Goal: Task Accomplishment & Management: Use online tool/utility

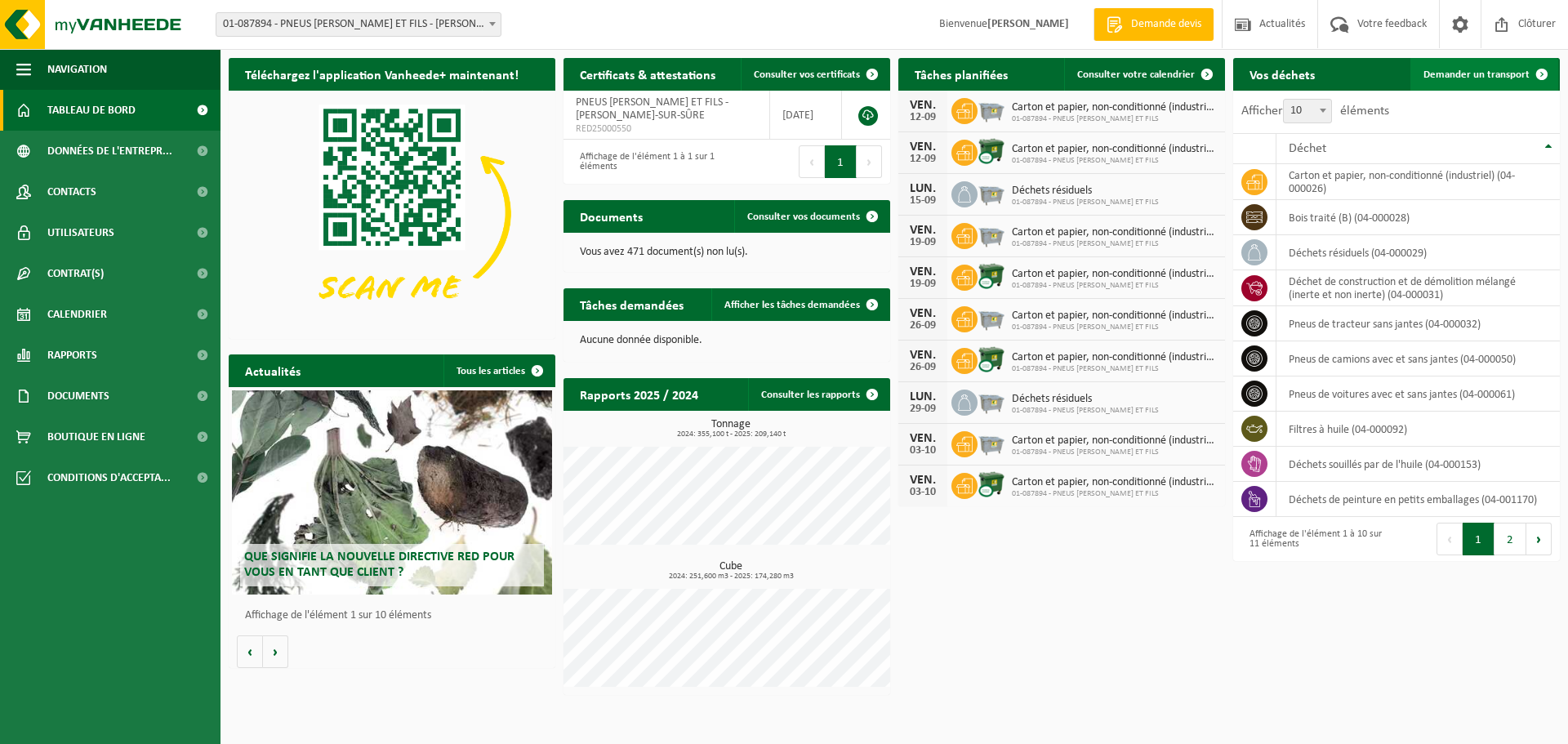
click at [1491, 72] on span "Demander un transport" at bounding box center [1476, 75] width 106 height 11
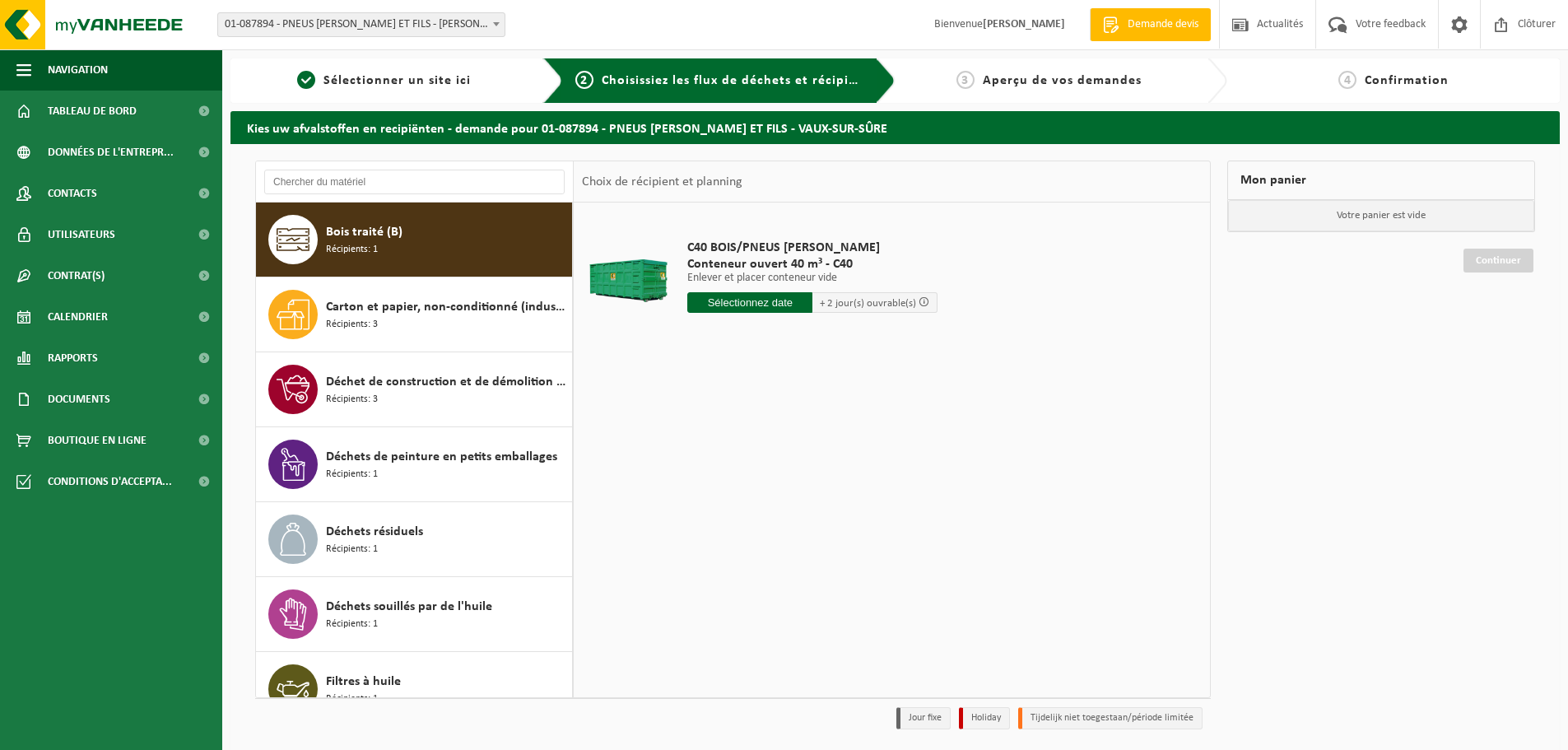
click at [762, 306] on input "text" at bounding box center [750, 302] width 125 height 20
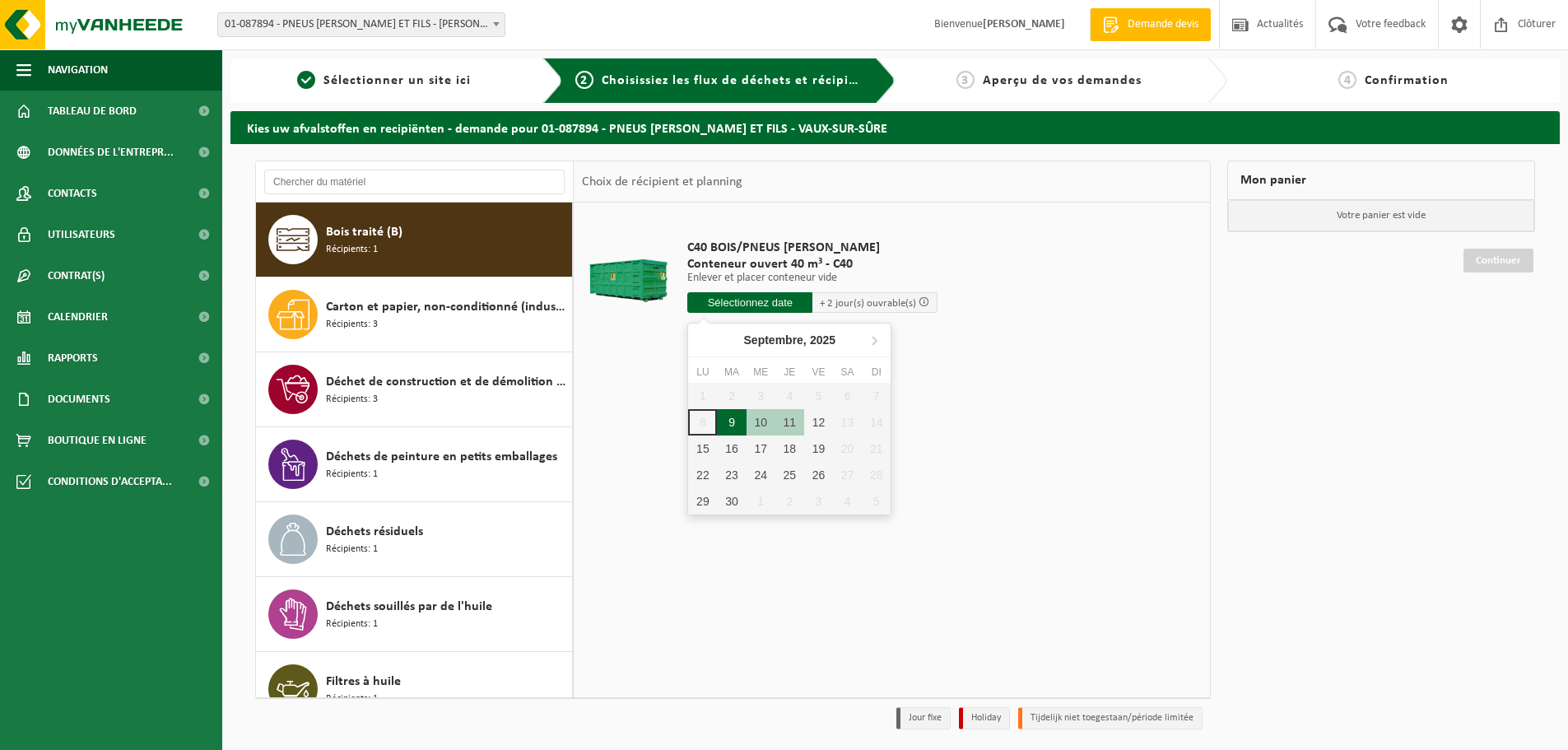
click at [729, 422] on div "9" at bounding box center [731, 422] width 28 height 27
type input "à partir de 2025-09-09"
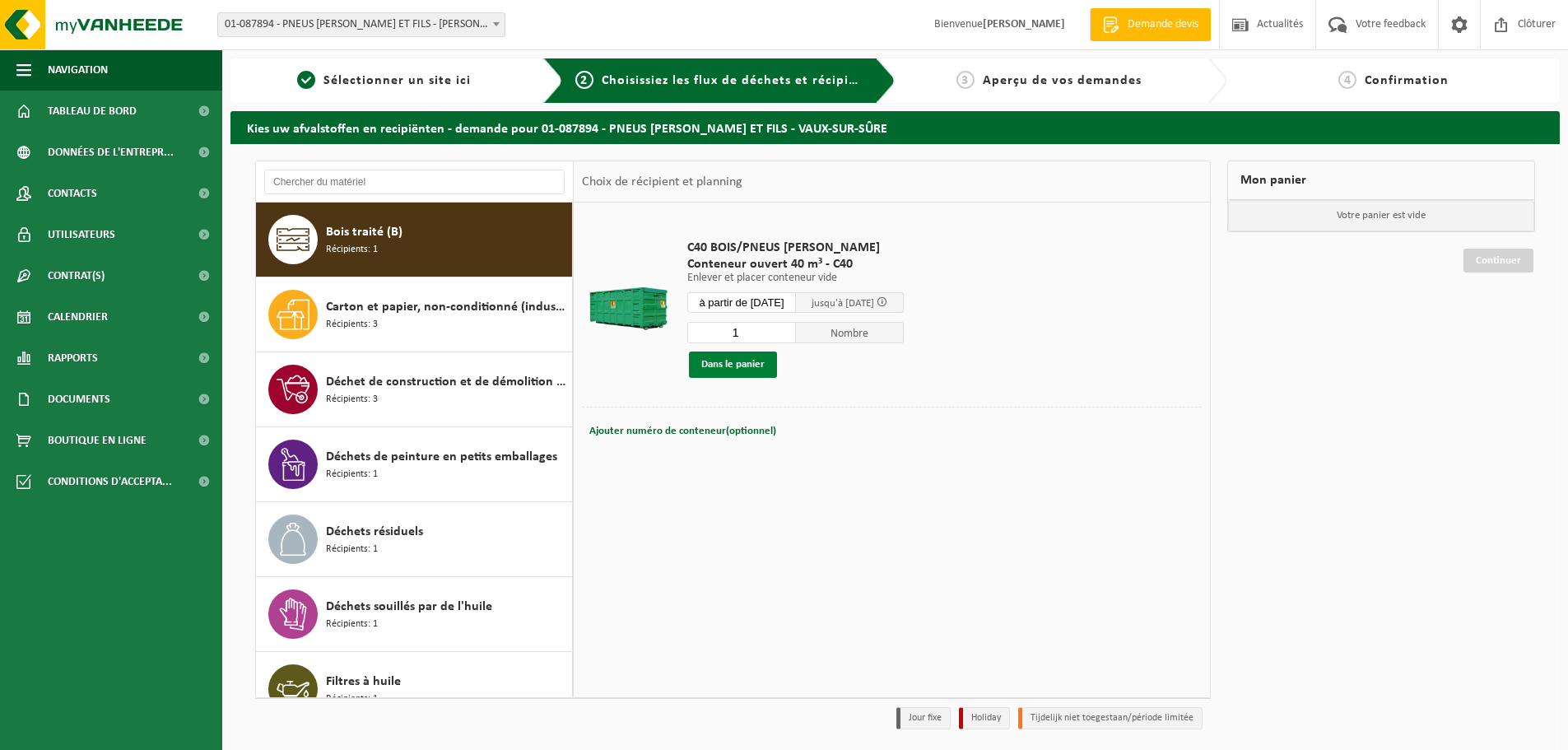
click at [745, 367] on button "Dans le panier" at bounding box center [733, 364] width 88 height 27
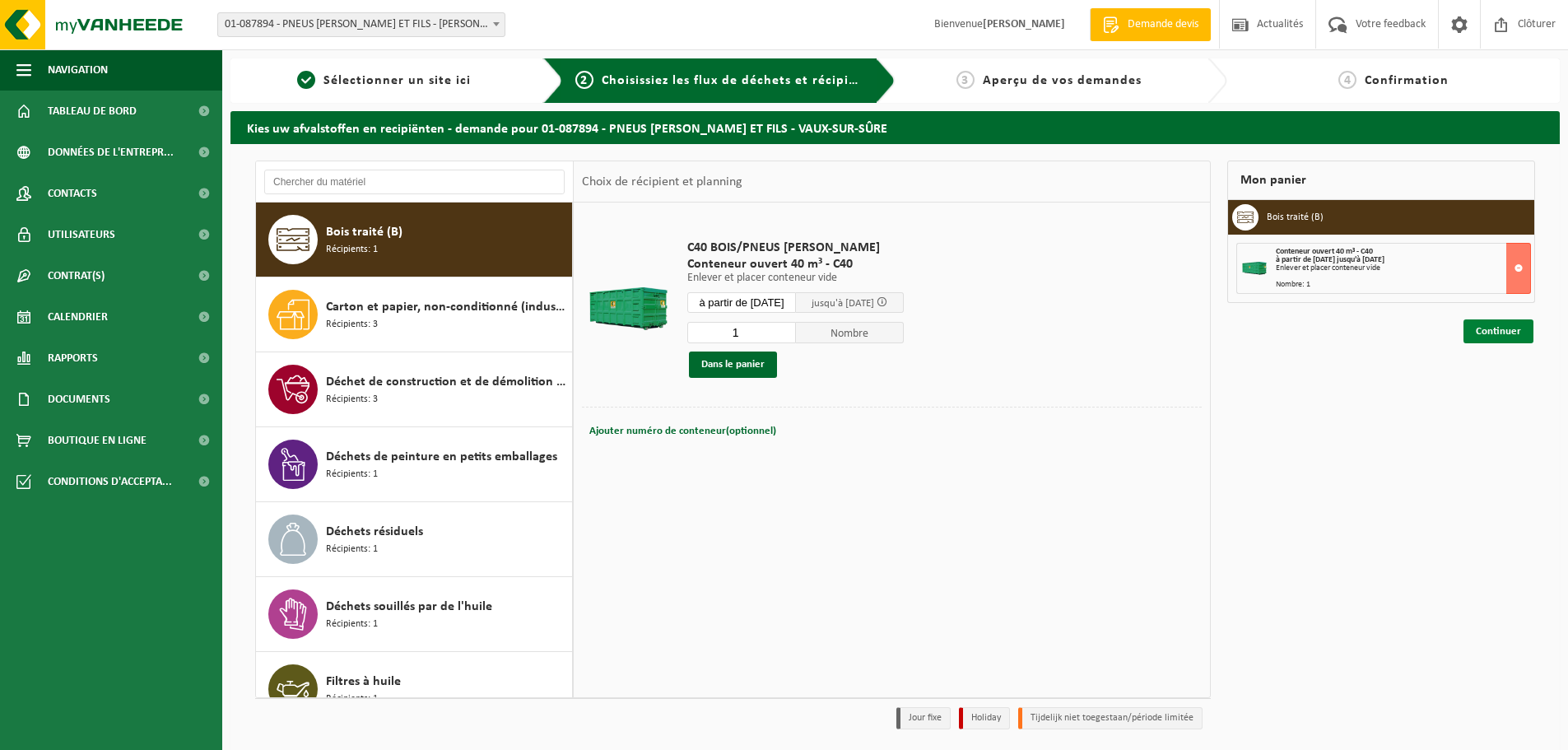
click at [1478, 332] on link "Continuer" at bounding box center [1498, 331] width 70 height 24
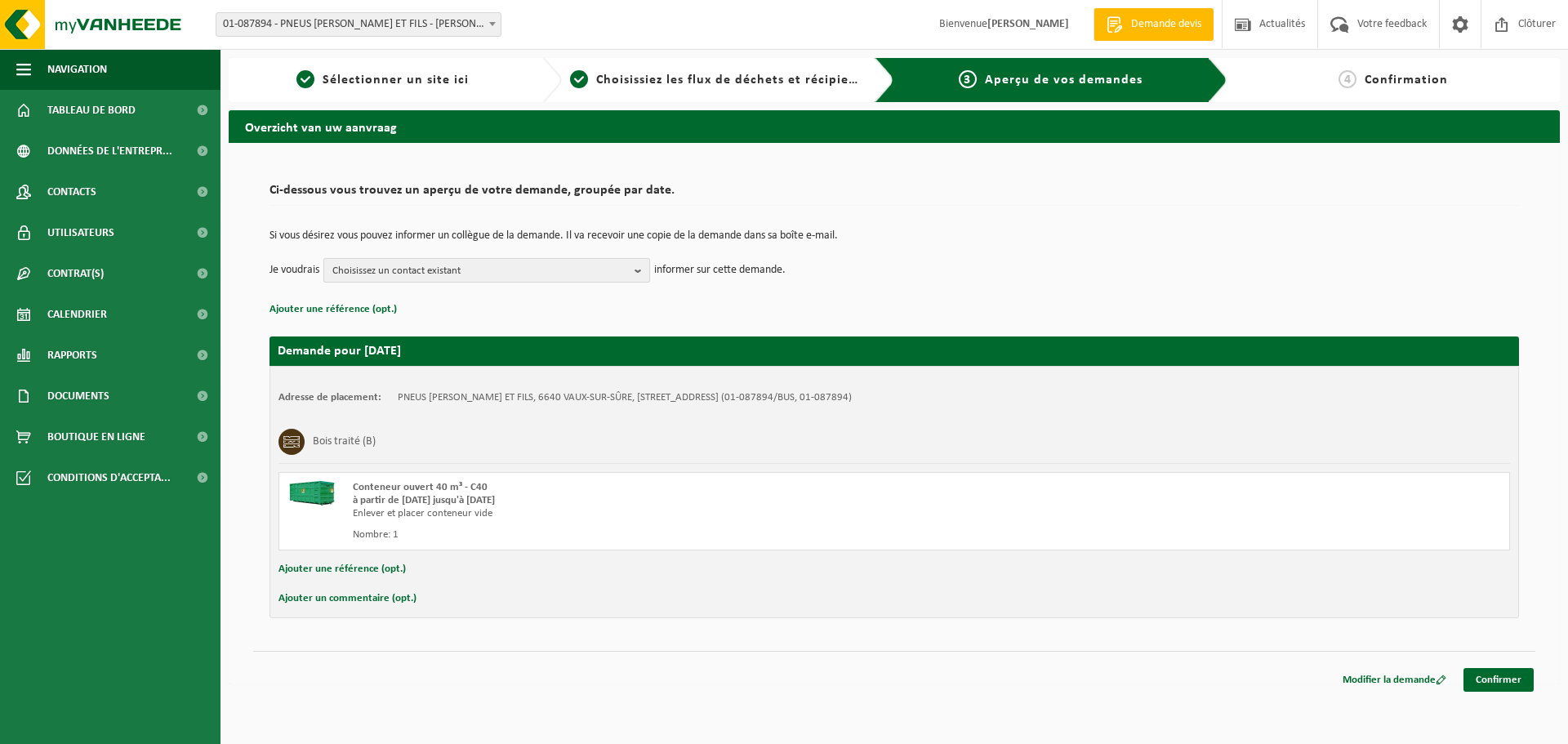
click at [599, 273] on span "Choisissez un contact existant" at bounding box center [480, 271] width 296 height 25
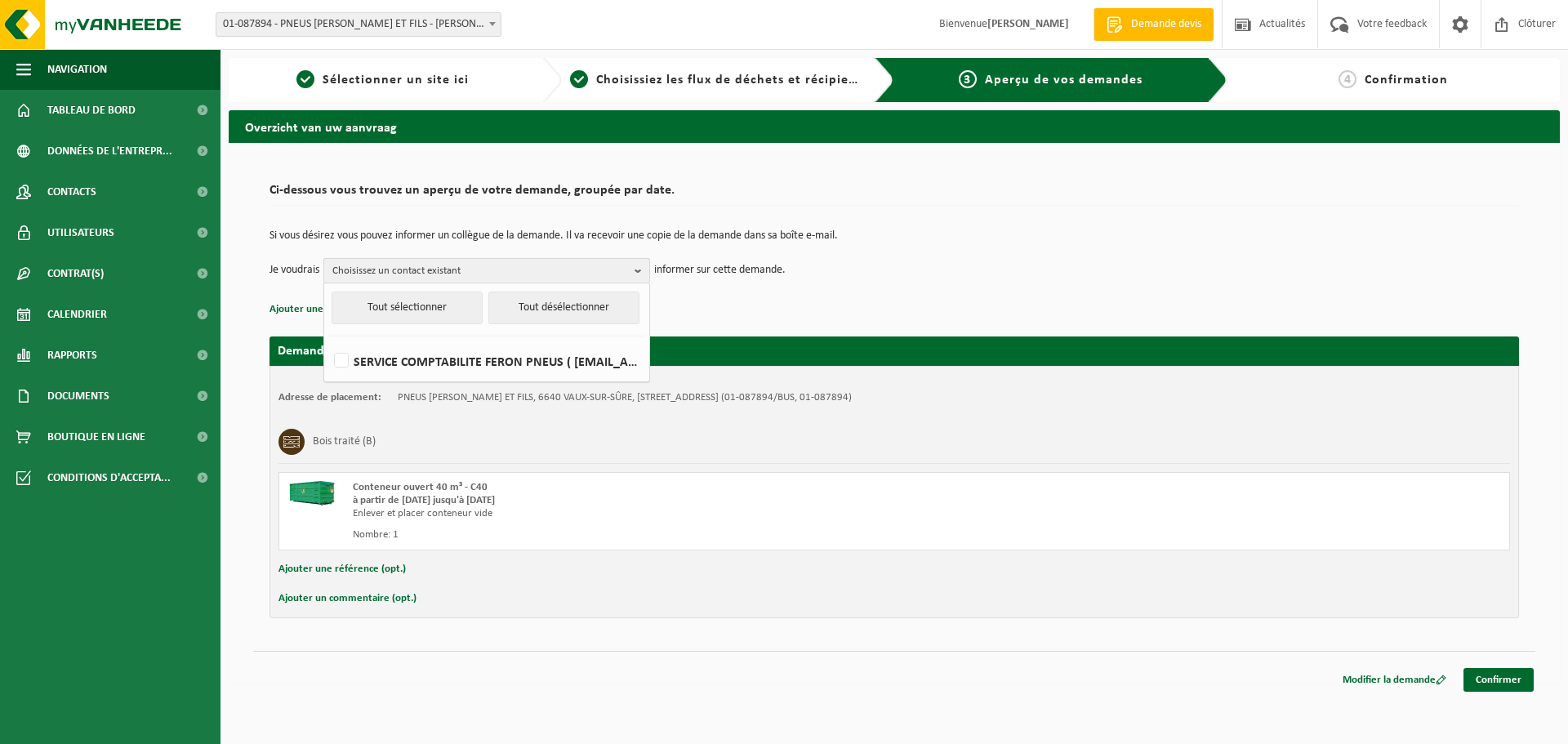
click at [599, 273] on span "Choisissez un contact existant" at bounding box center [480, 271] width 296 height 25
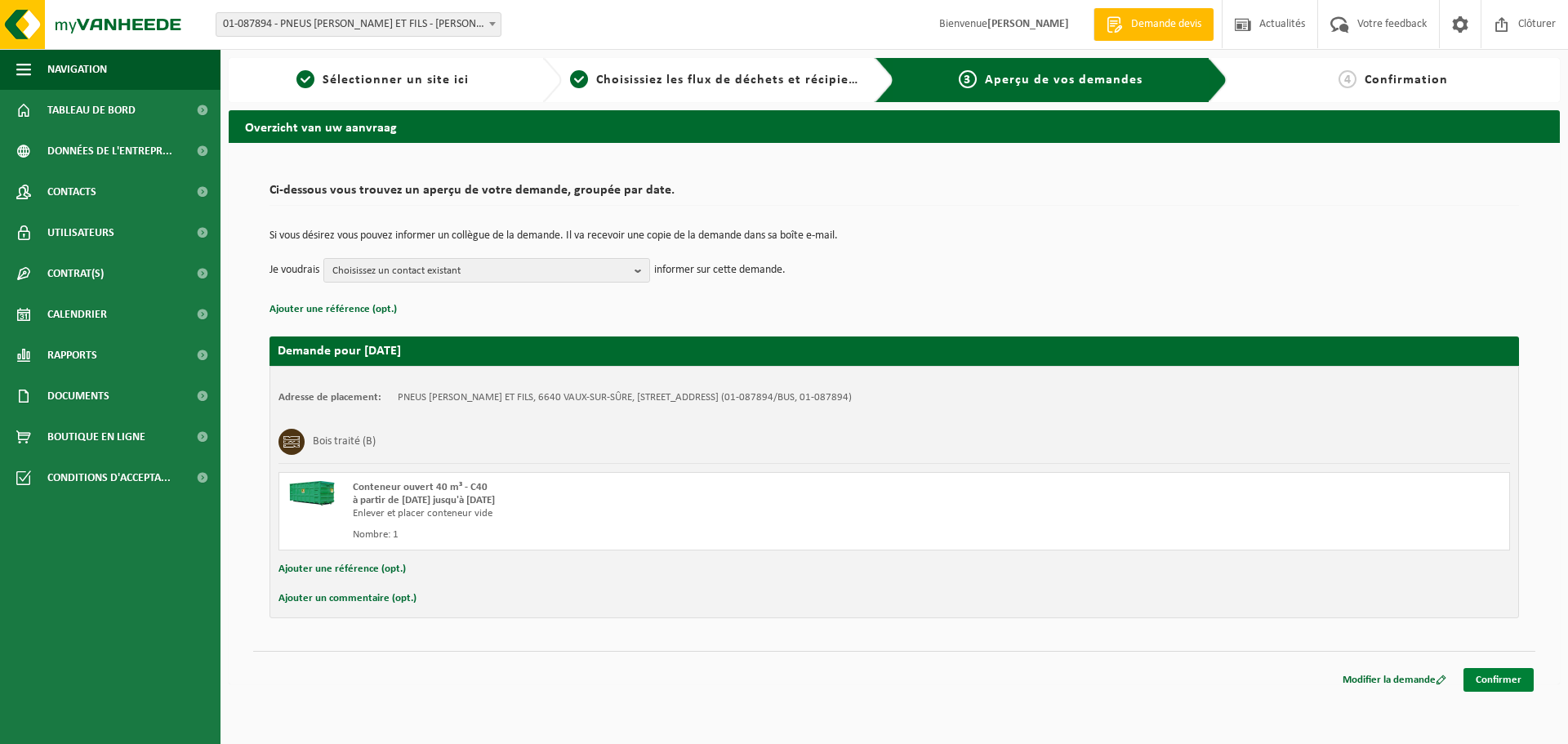
click at [1506, 679] on link "Confirmer" at bounding box center [1498, 679] width 70 height 24
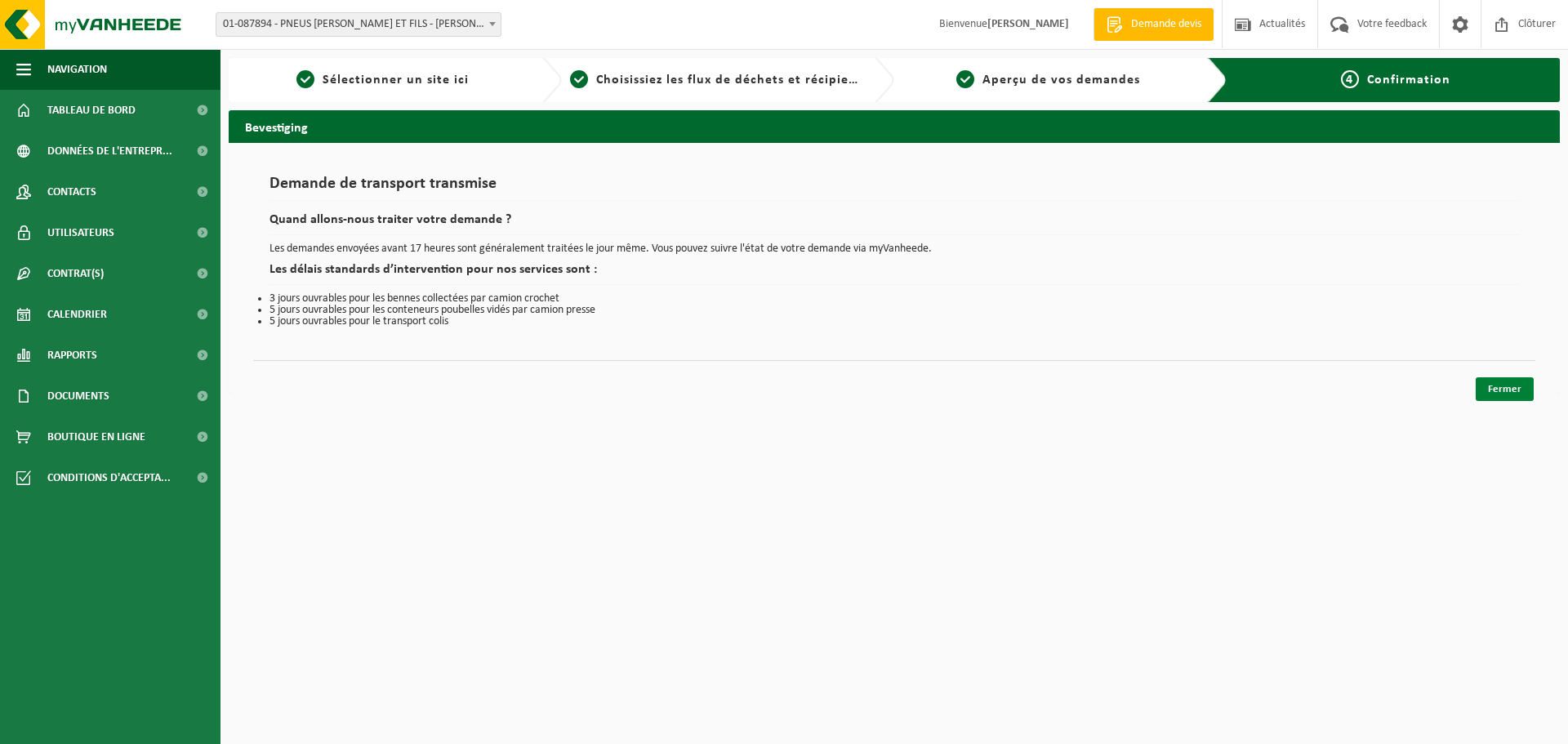
click at [1518, 392] on link "Fermer" at bounding box center [1505, 389] width 58 height 24
